Goal: Transaction & Acquisition: Purchase product/service

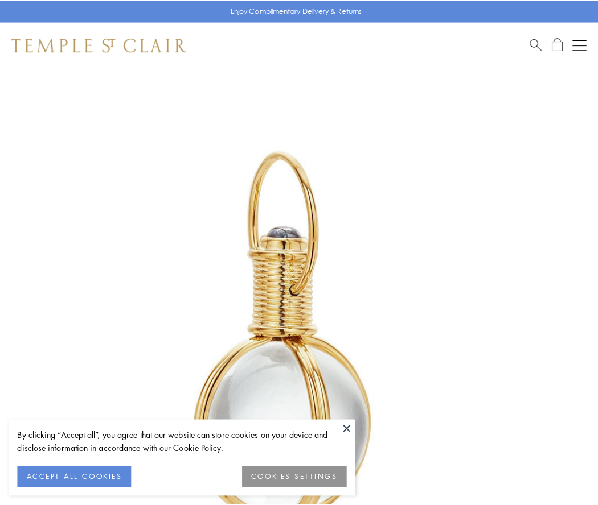
scroll to position [297, 0]
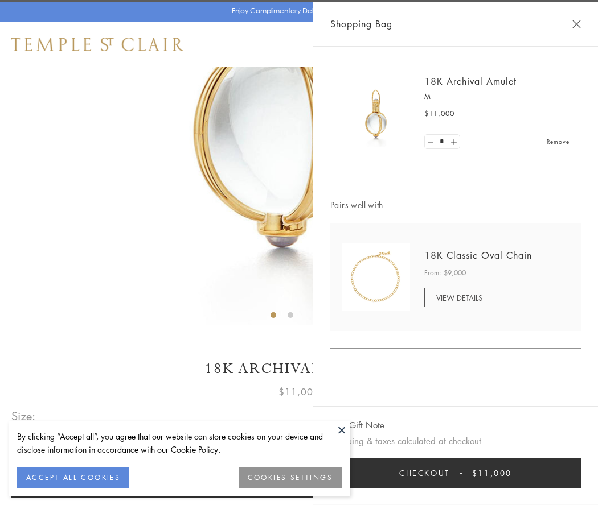
click at [455, 473] on button "Checkout $11,000" at bounding box center [455, 474] width 250 height 30
